Goal: Transaction & Acquisition: Purchase product/service

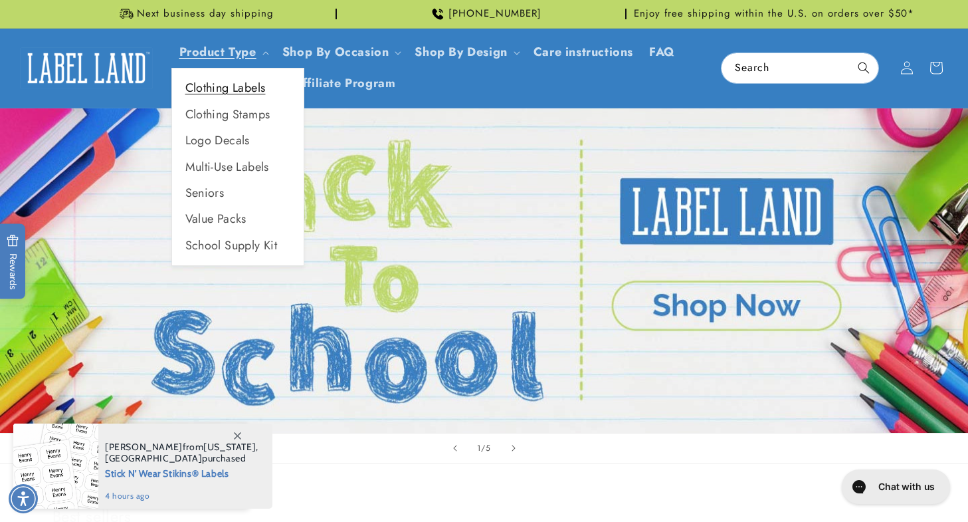
click at [252, 90] on link "Clothing Labels" at bounding box center [238, 88] width 132 height 26
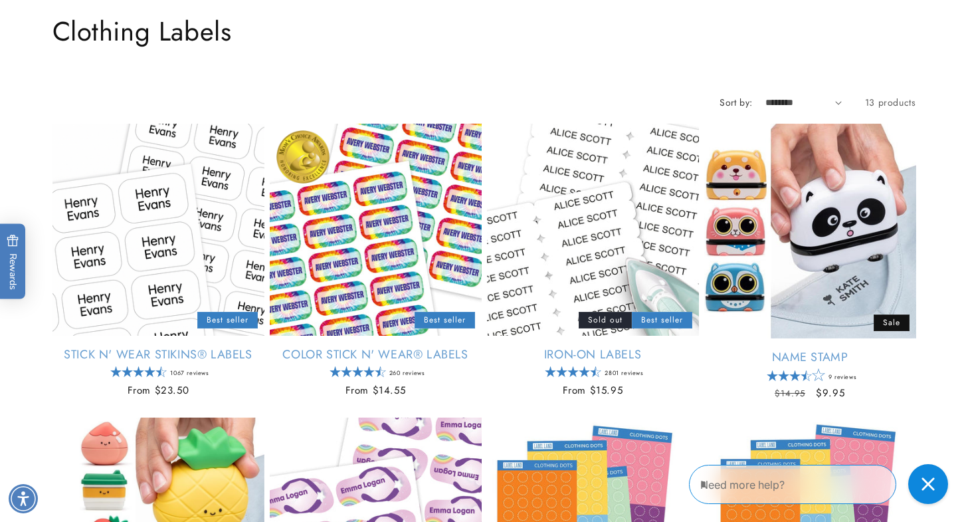
scroll to position [118, 0]
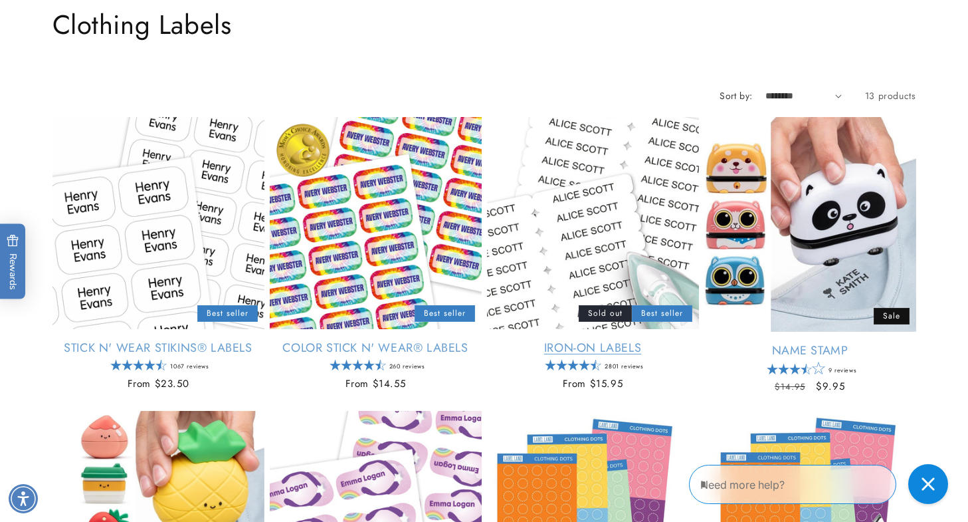
click at [611, 340] on link "Iron-On Labels" at bounding box center [593, 347] width 212 height 15
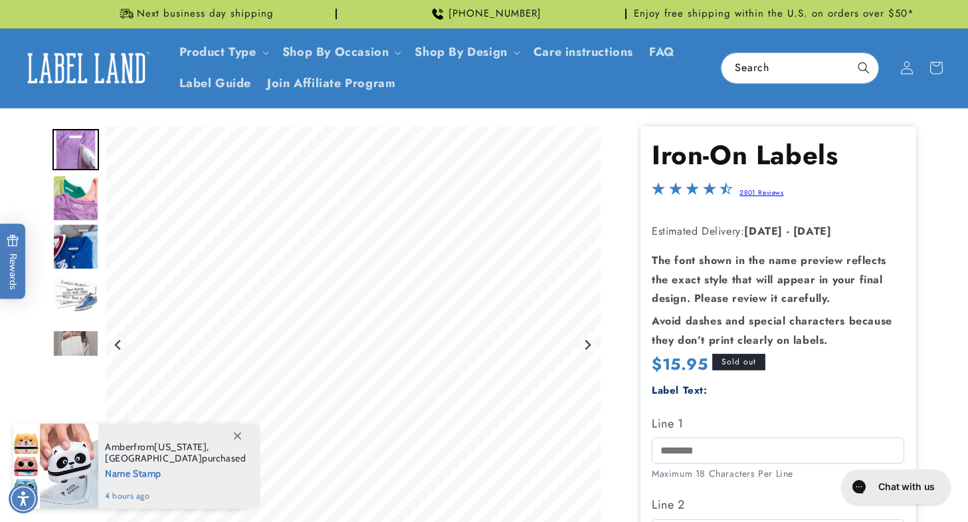
click at [81, 193] on img "Go to slide 2" at bounding box center [75, 198] width 47 height 47
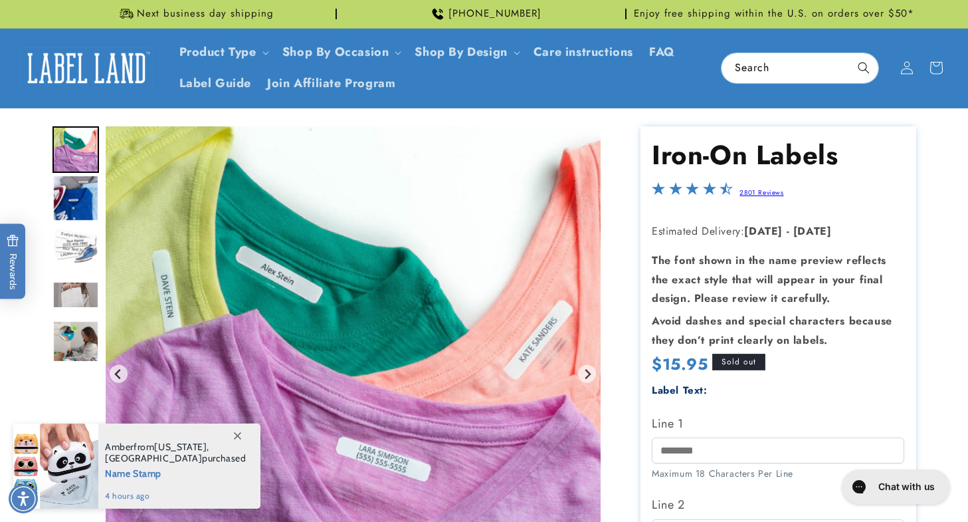
click at [80, 198] on img "Go to slide 3" at bounding box center [75, 198] width 47 height 47
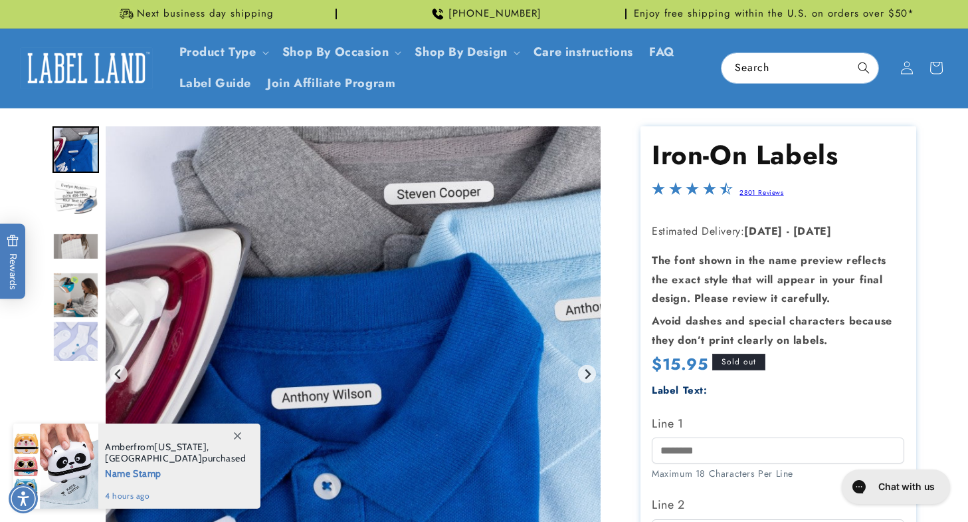
click at [78, 196] on img "Go to slide 4" at bounding box center [75, 198] width 47 height 47
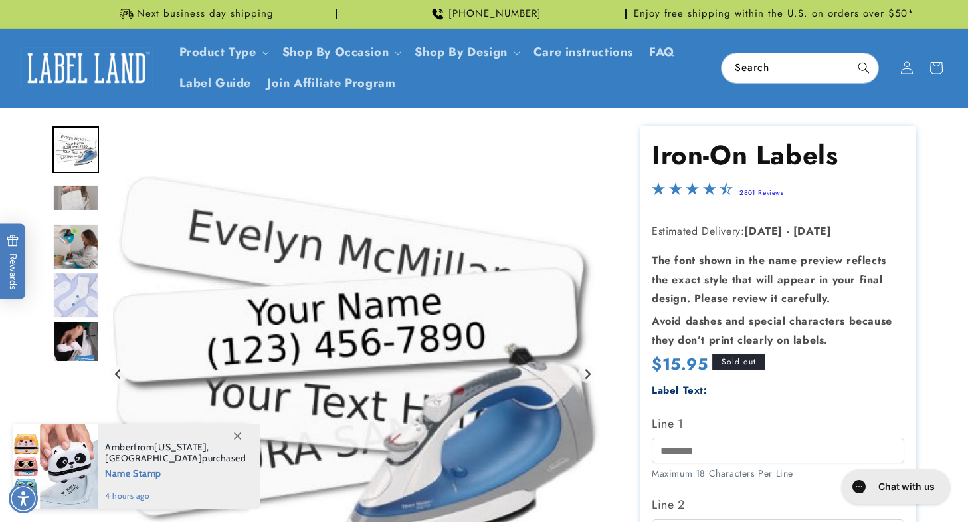
click at [74, 222] on div "Gallery Viewer" at bounding box center [75, 243] width 47 height 235
click at [74, 219] on div "Go to slide 5" at bounding box center [75, 198] width 47 height 47
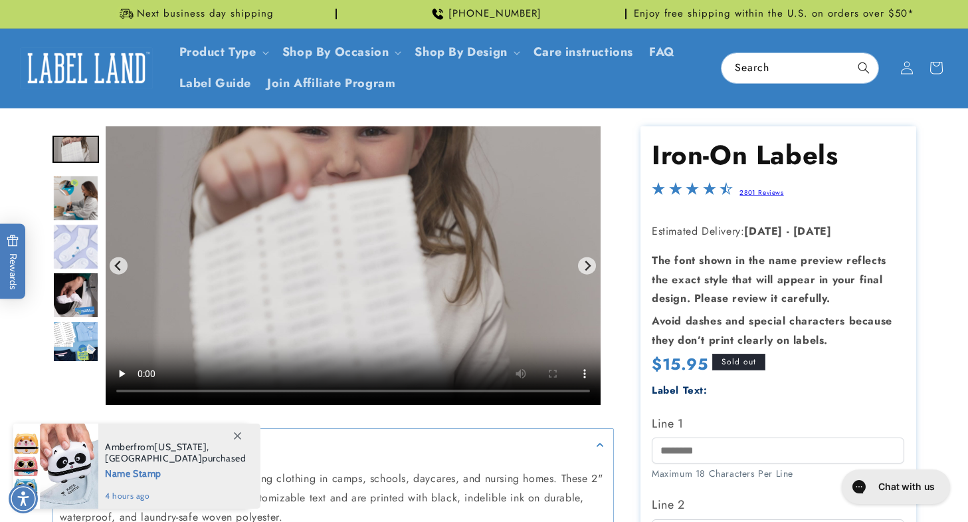
click at [74, 234] on img "Go to slide 7" at bounding box center [75, 246] width 47 height 47
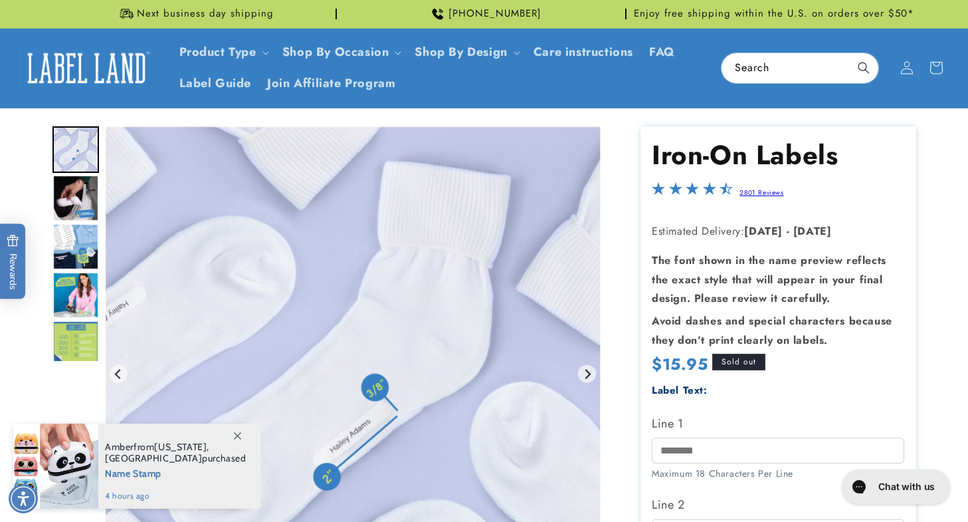
click at [74, 247] on img "Go to slide 9" at bounding box center [75, 246] width 47 height 47
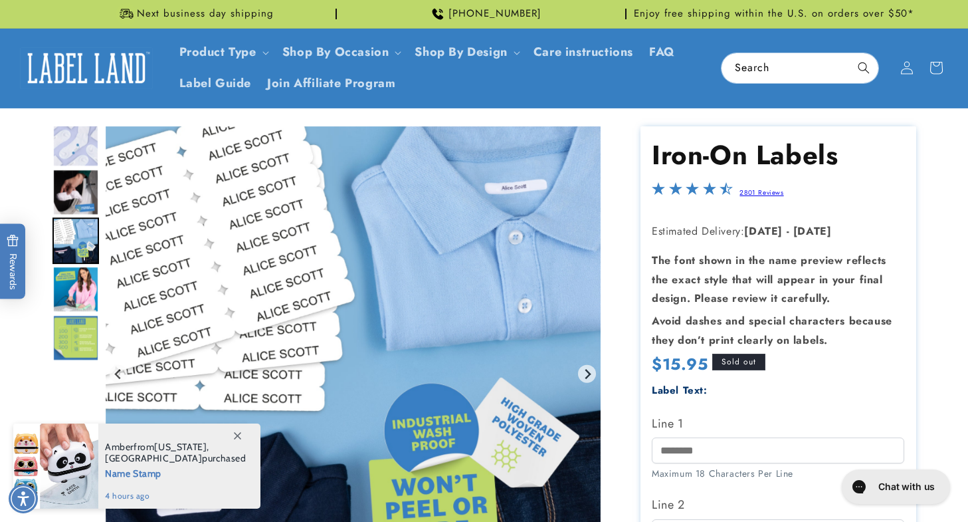
click at [75, 262] on img "Go to slide 9" at bounding box center [75, 240] width 47 height 47
click at [76, 268] on img "Go to slide 10" at bounding box center [75, 289] width 47 height 47
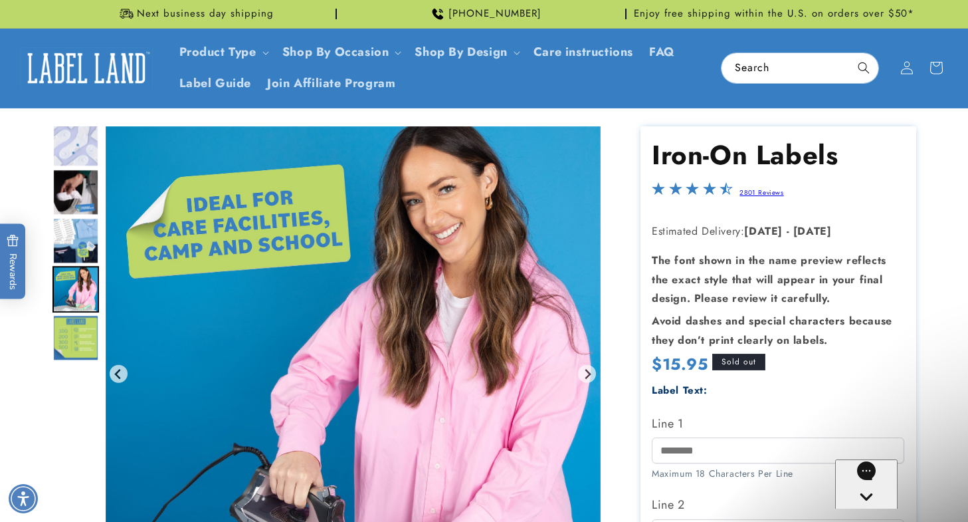
click at [78, 330] on img "Go to slide 11" at bounding box center [75, 337] width 47 height 47
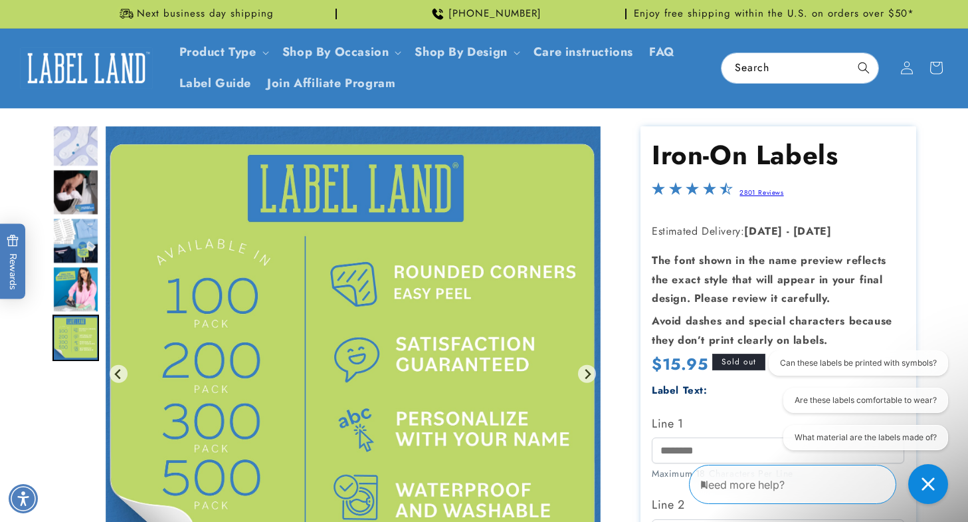
click at [62, 144] on img "Go to slide 7" at bounding box center [75, 143] width 47 height 47
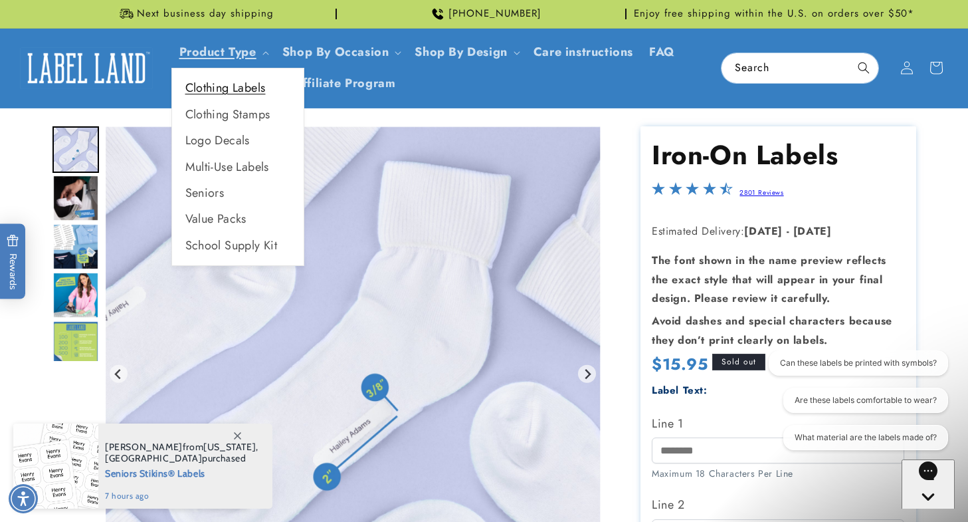
click at [216, 87] on link "Clothing Labels" at bounding box center [238, 88] width 132 height 26
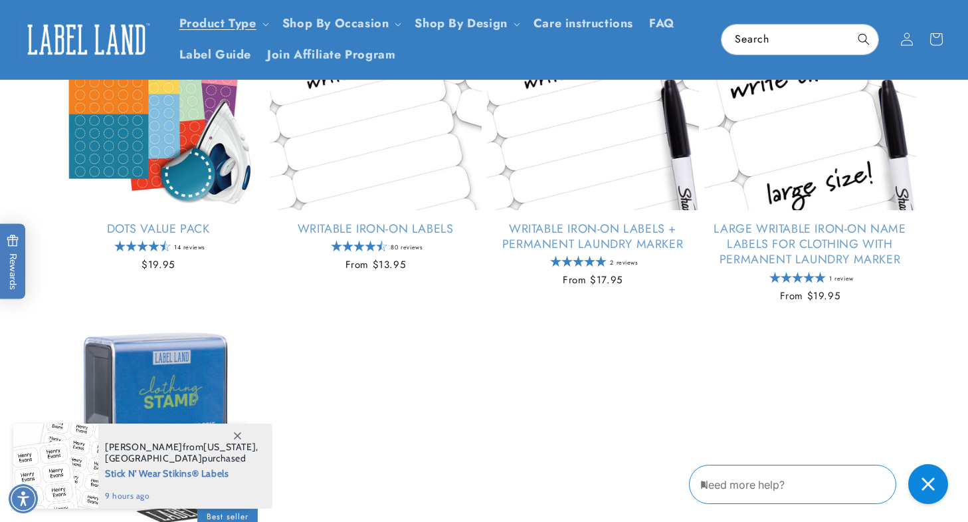
scroll to position [818, 0]
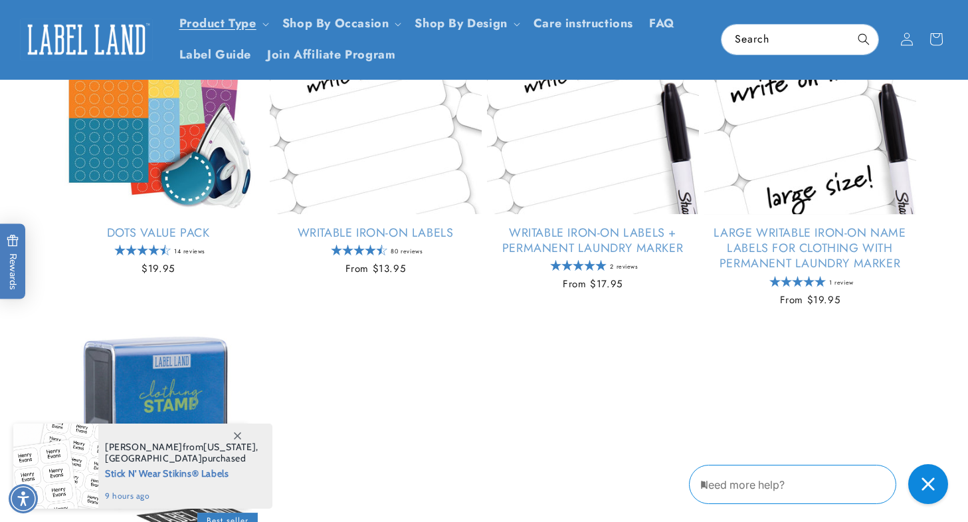
click at [382, 225] on link "Writable Iron-On Labels" at bounding box center [376, 232] width 212 height 15
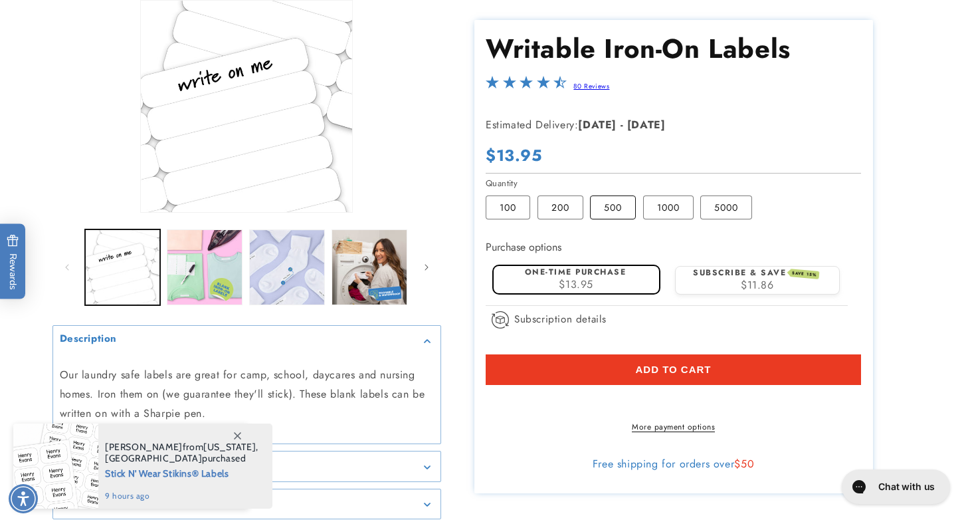
click at [613, 207] on label "500 Variant sold out or unavailable" at bounding box center [613, 208] width 46 height 24
click at [202, 272] on button "Load image 2 in gallery view" at bounding box center [205, 267] width 76 height 76
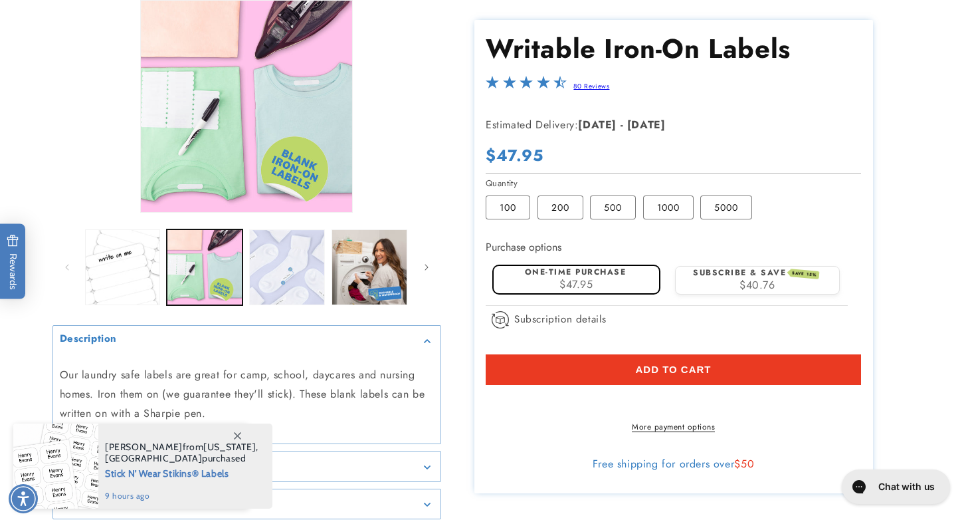
click at [282, 260] on button "Load image 3 in gallery view" at bounding box center [287, 267] width 76 height 76
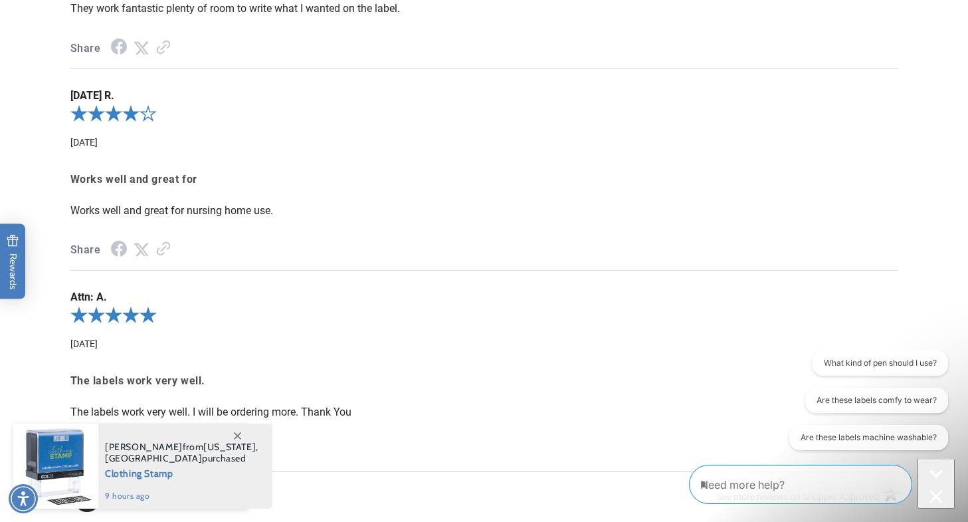
scroll to position [1550, 0]
